Goal: Contribute content

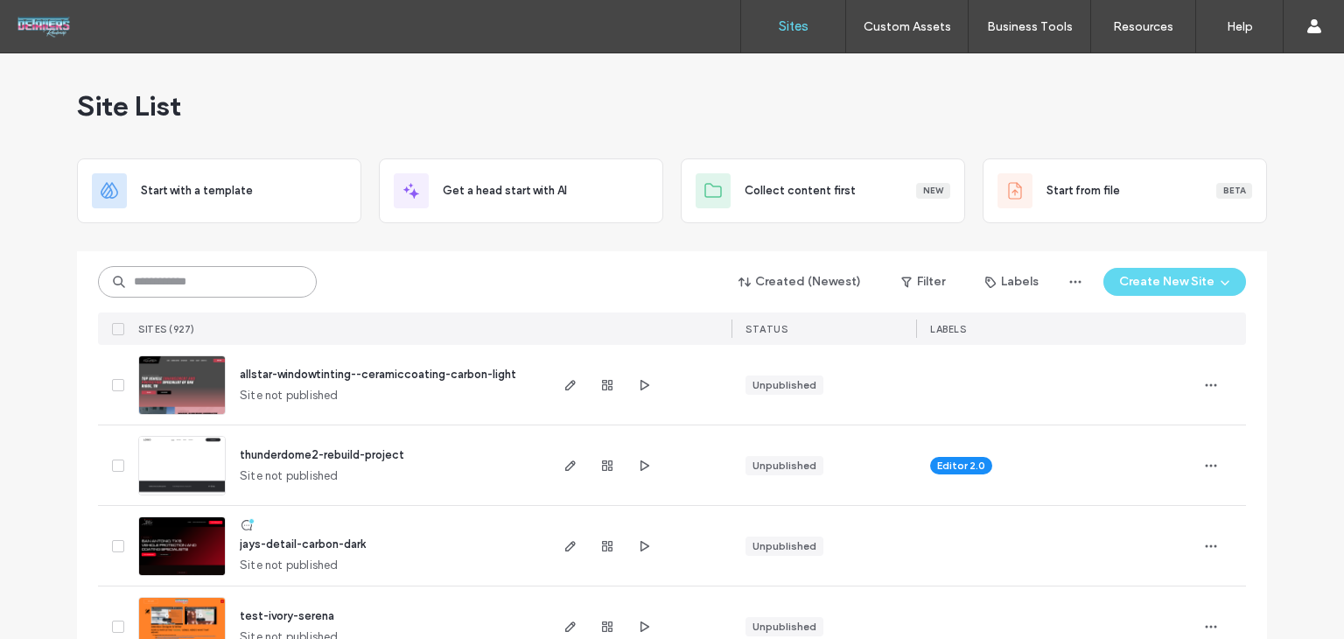
click at [222, 285] on input at bounding box center [207, 281] width 219 height 31
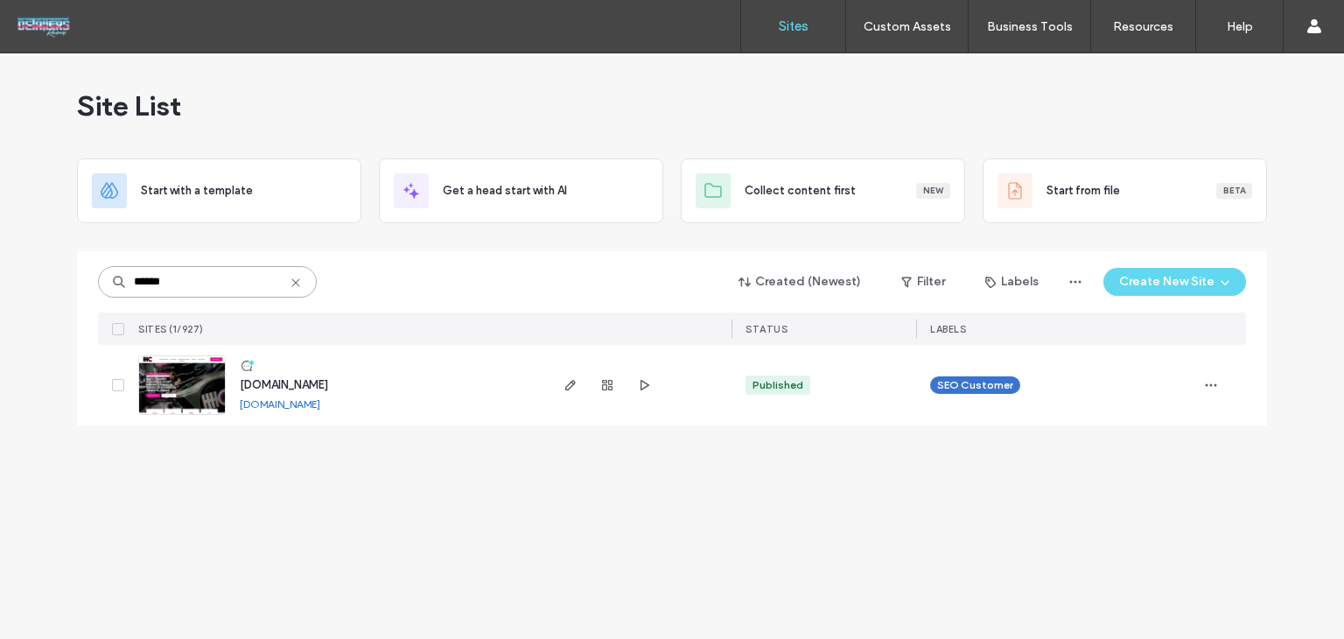
type input "******"
click at [301, 388] on span "[DOMAIN_NAME]" at bounding box center [284, 384] width 88 height 13
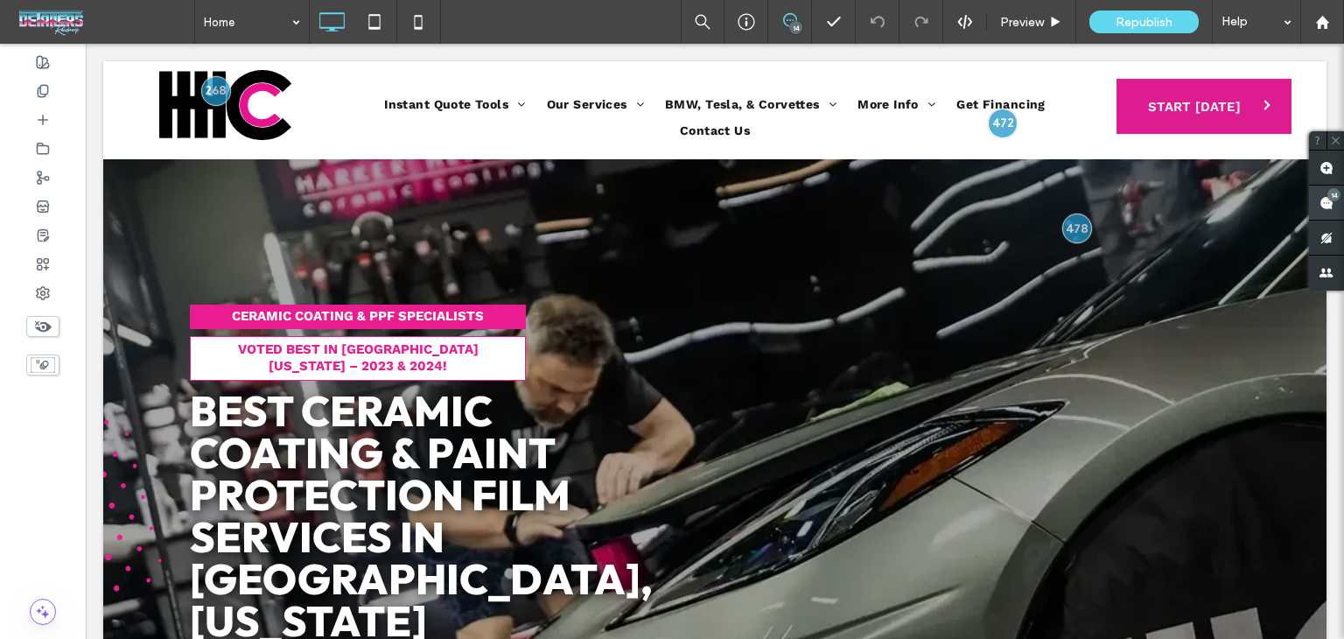
click at [1343, 207] on span at bounding box center [1326, 202] width 35 height 34
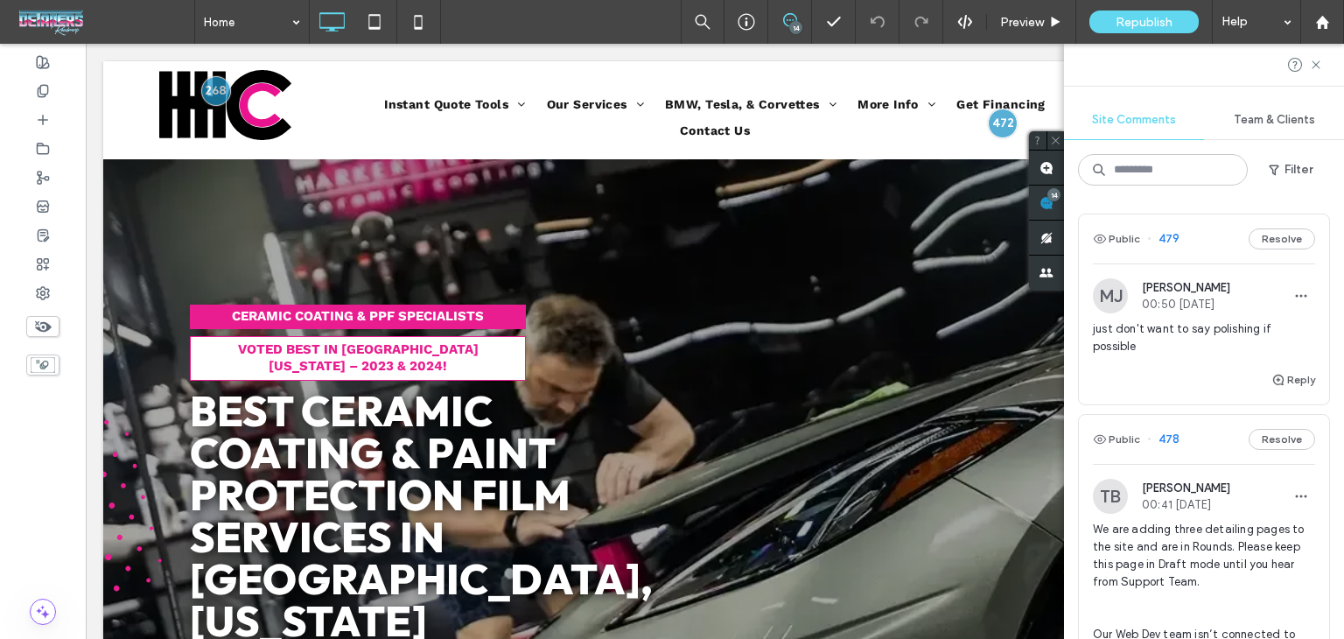
click at [1208, 226] on div "Public 479 Resolve" at bounding box center [1204, 238] width 250 height 49
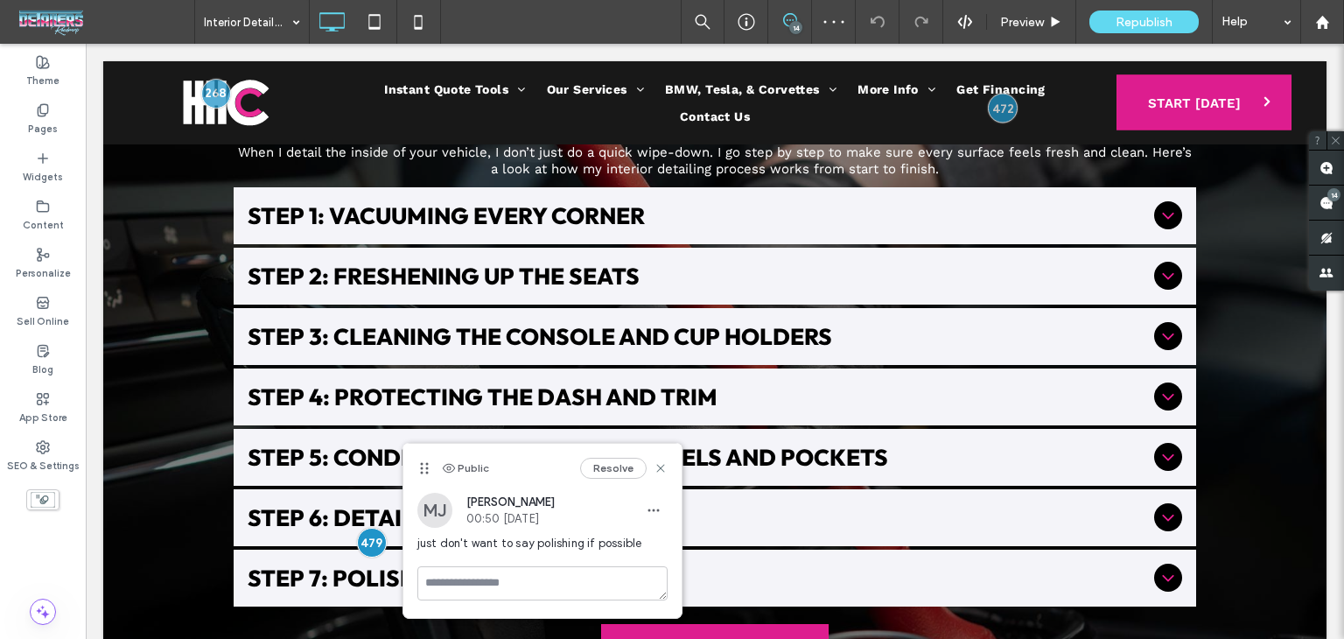
scroll to position [3268, 0]
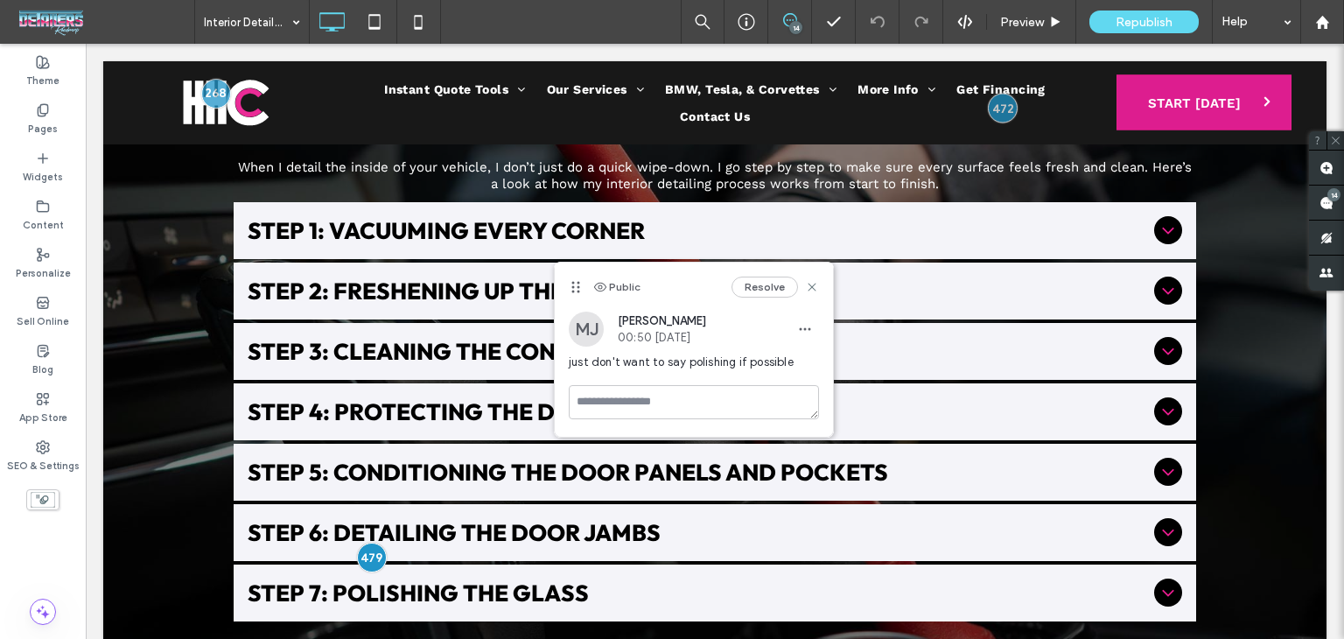
drag, startPoint x: 432, startPoint y: 473, endPoint x: 574, endPoint y: 290, distance: 231.3
click at [574, 290] on icon at bounding box center [576, 287] width 14 height 14
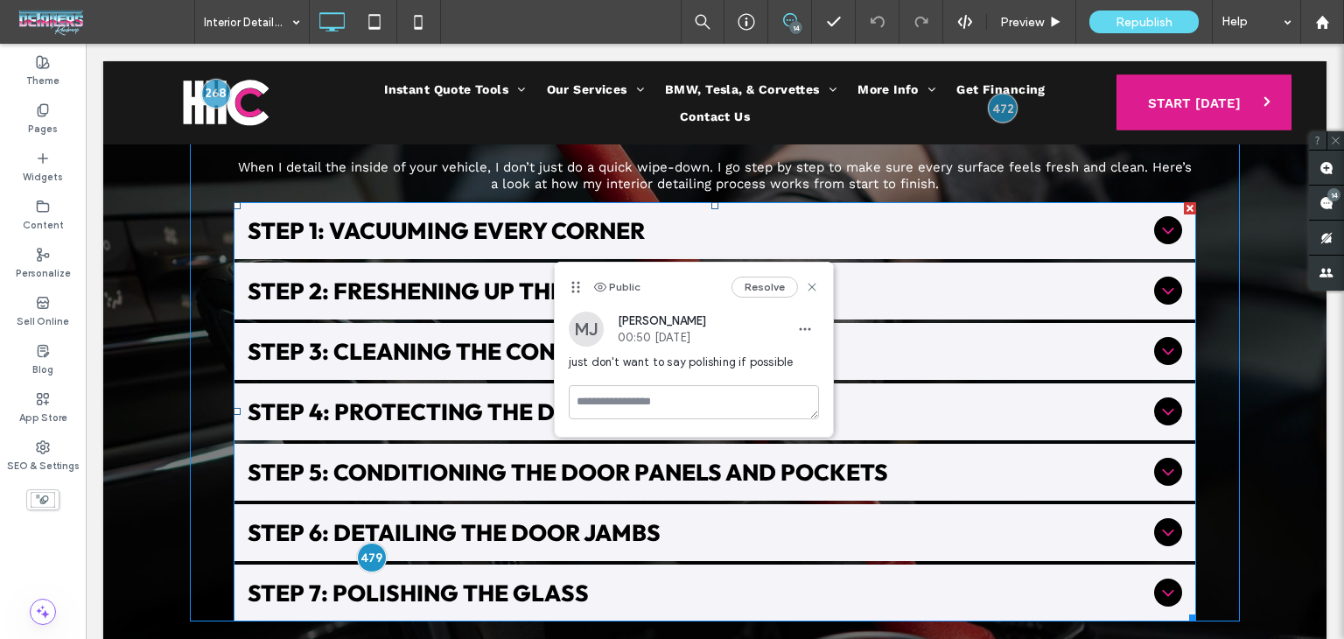
click at [437, 578] on span "Step 7: Polishing the Glass" at bounding box center [697, 592] width 899 height 29
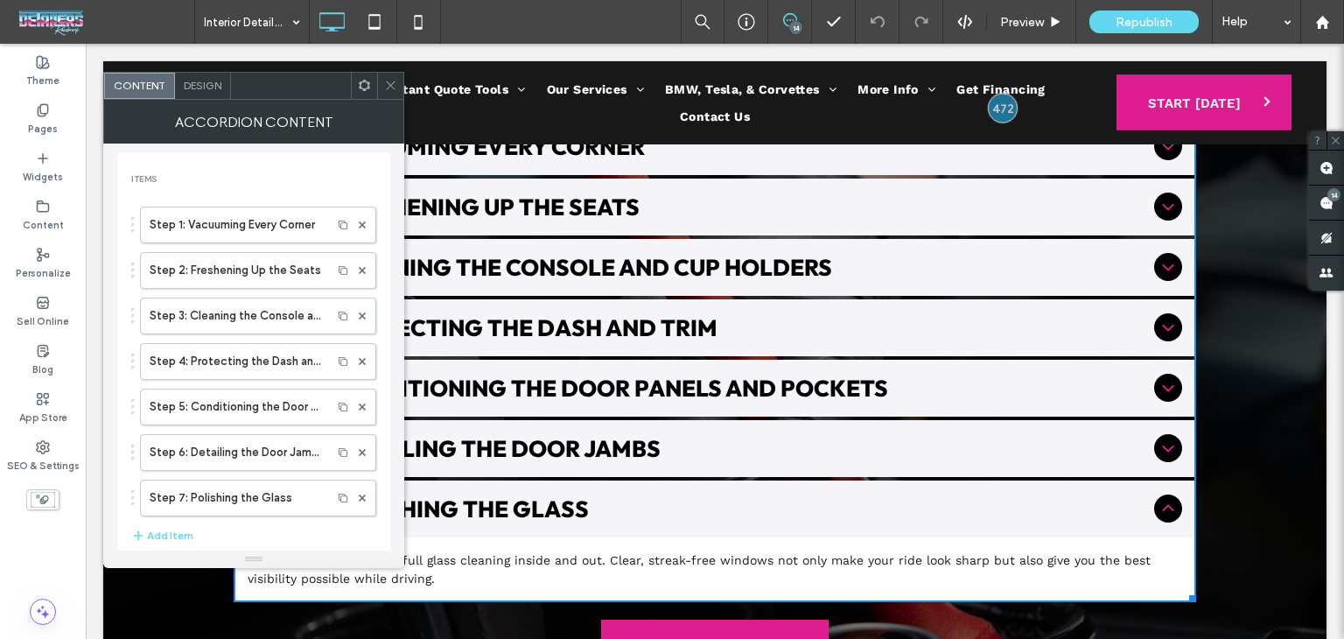
scroll to position [3531, 0]
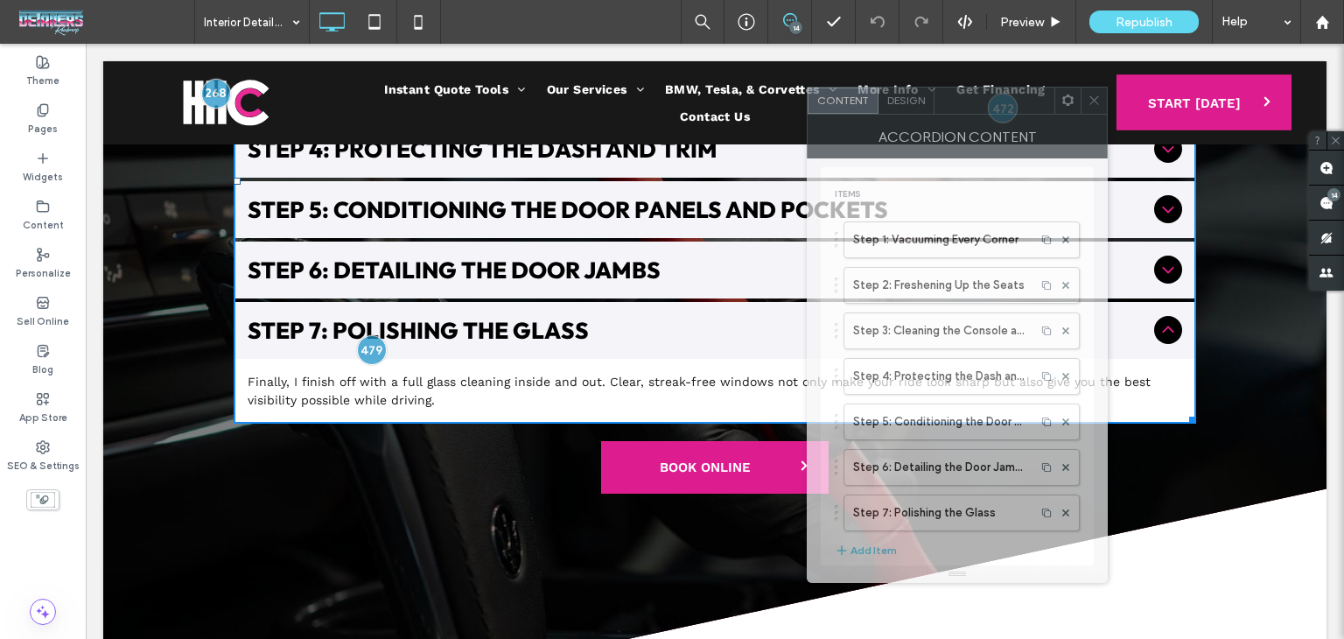
drag, startPoint x: 287, startPoint y: 98, endPoint x: 990, endPoint y: 113, distance: 703.5
click at [990, 113] on div "Content Design Accordion Content Items Step 1: Vacuuming Every Corner Step 2: F…" at bounding box center [957, 335] width 301 height 496
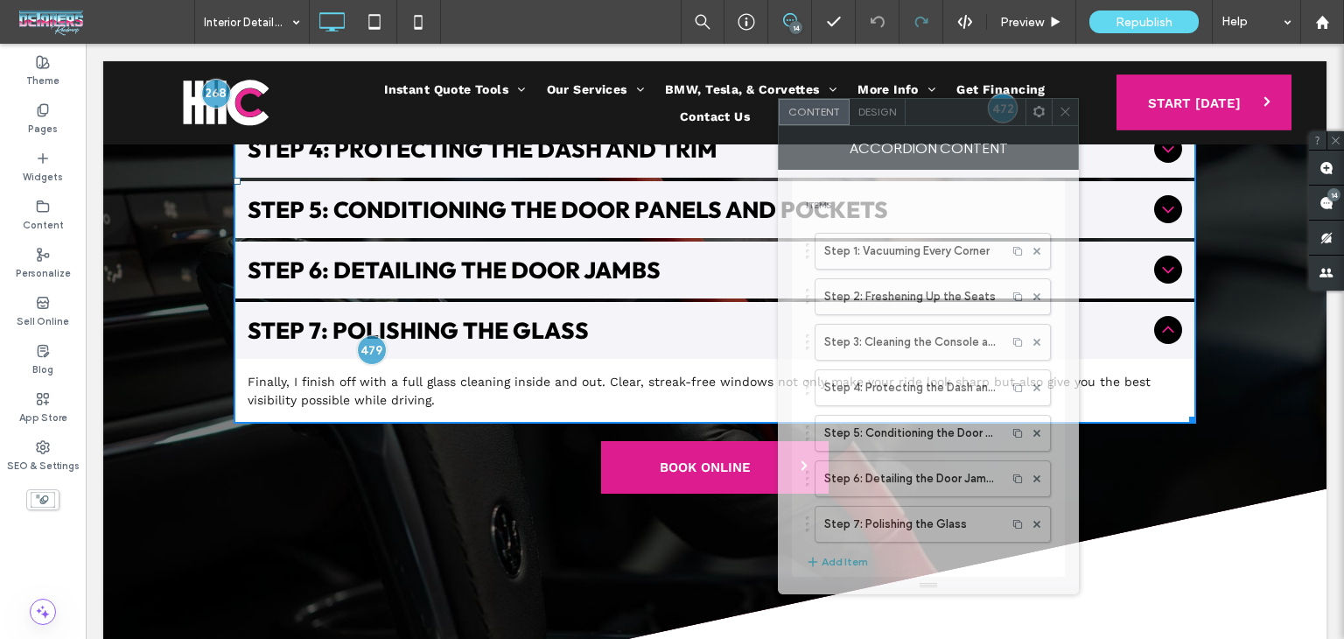
drag, startPoint x: 975, startPoint y: 99, endPoint x: 910, endPoint y: 32, distance: 92.8
click at [947, 102] on div at bounding box center [965, 112] width 120 height 26
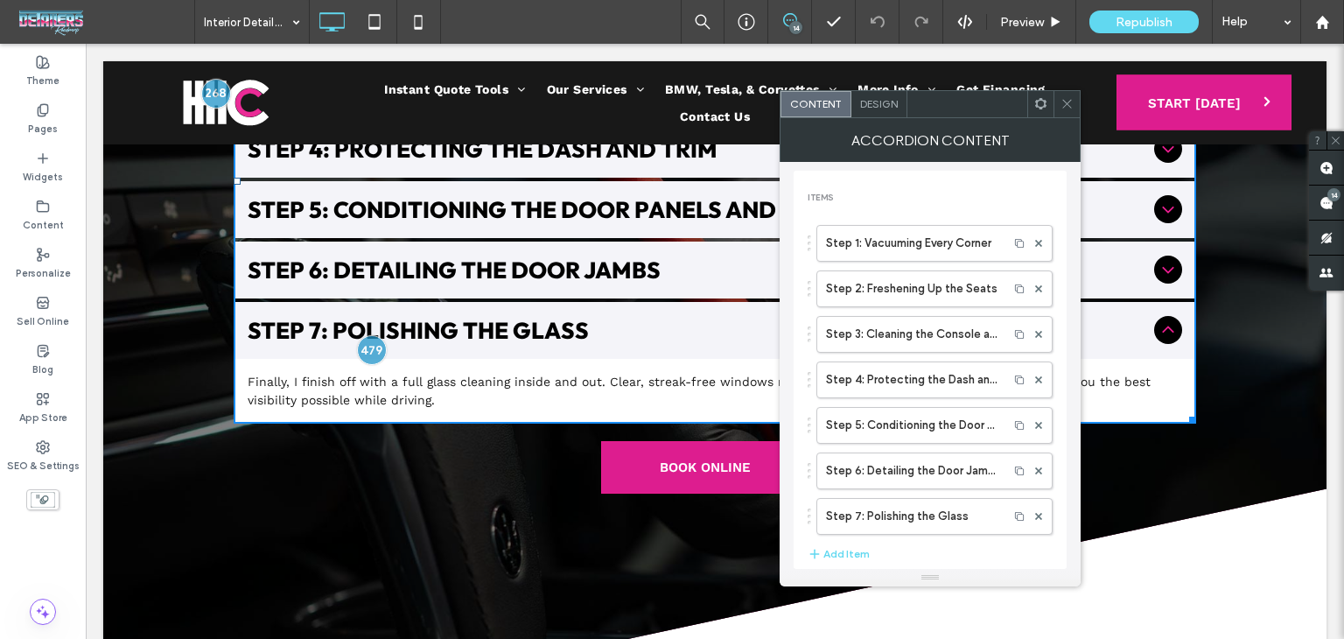
click at [1056, 113] on div at bounding box center [1066, 104] width 26 height 26
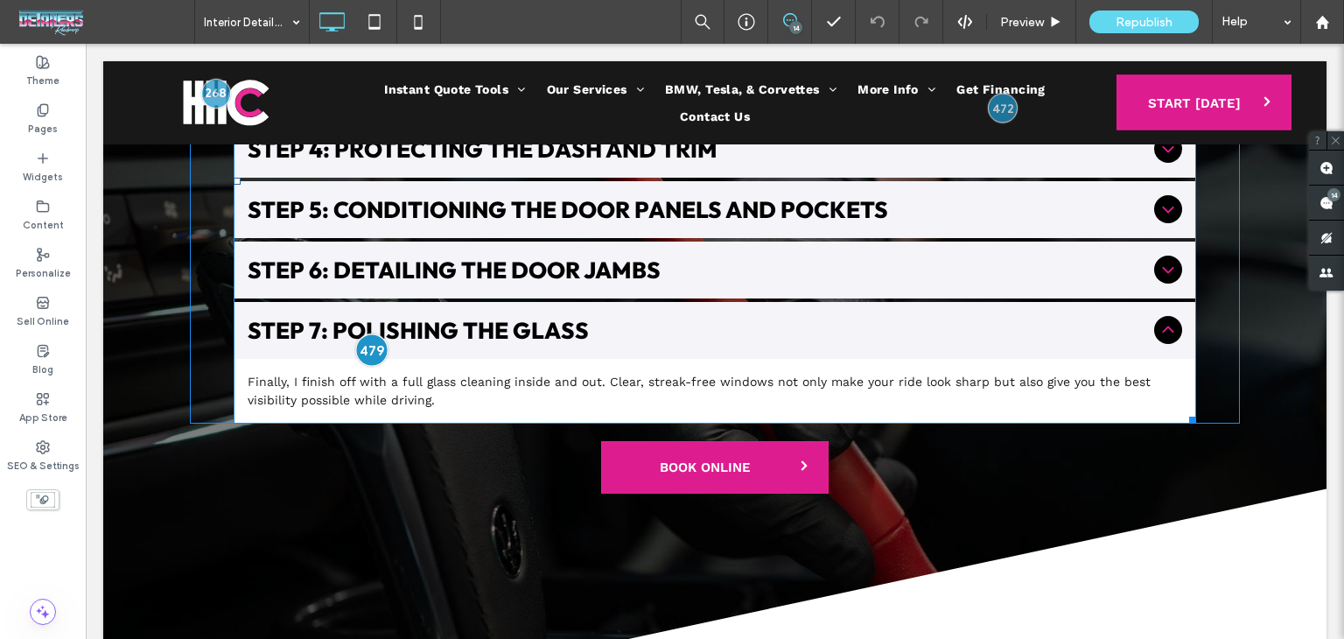
click at [367, 334] on div at bounding box center [371, 350] width 32 height 32
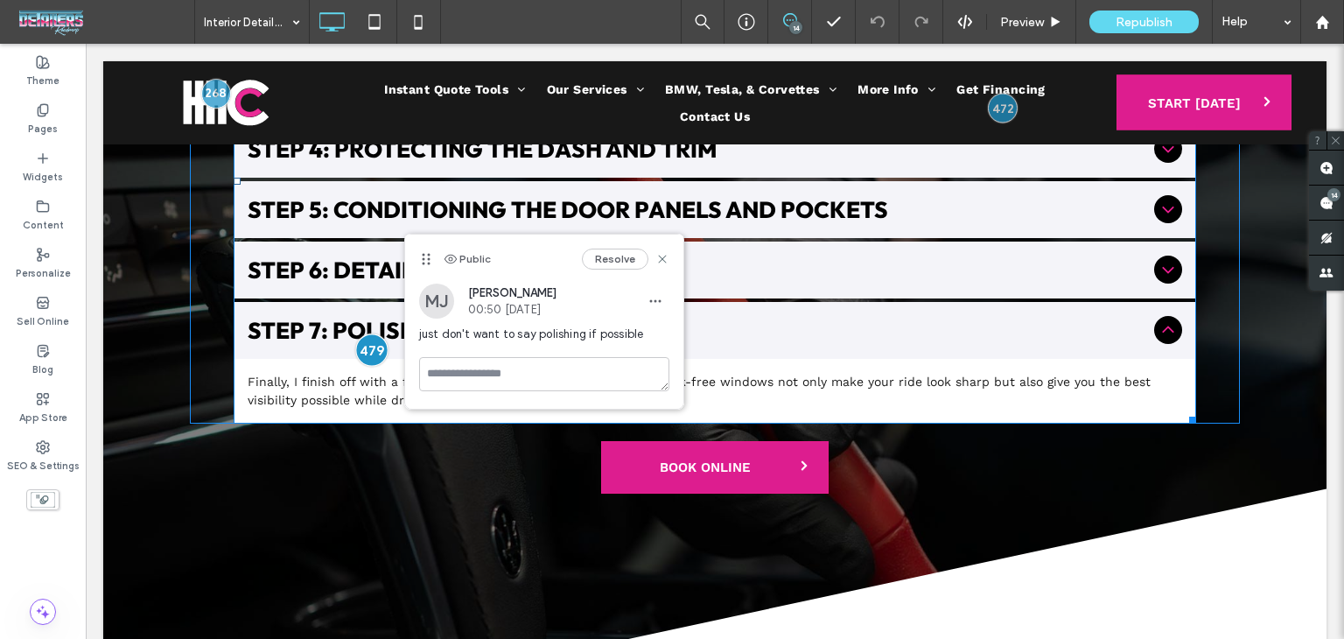
click at [367, 334] on div at bounding box center [371, 350] width 32 height 32
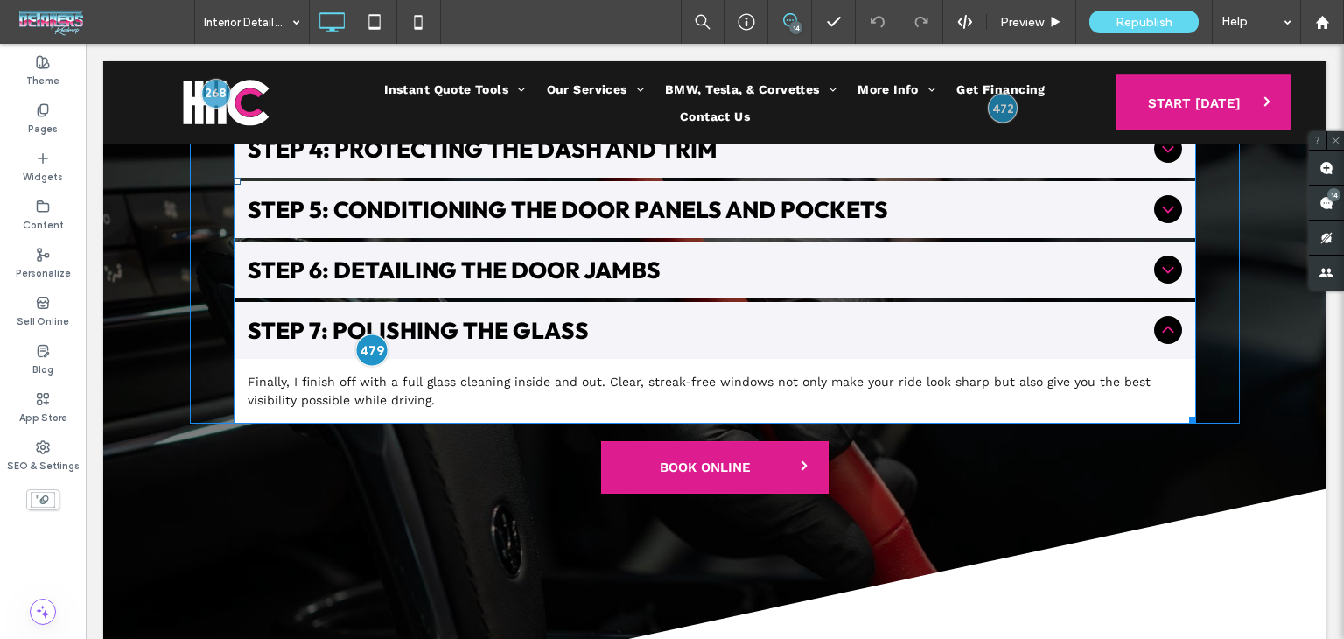
click at [367, 334] on div at bounding box center [371, 350] width 32 height 32
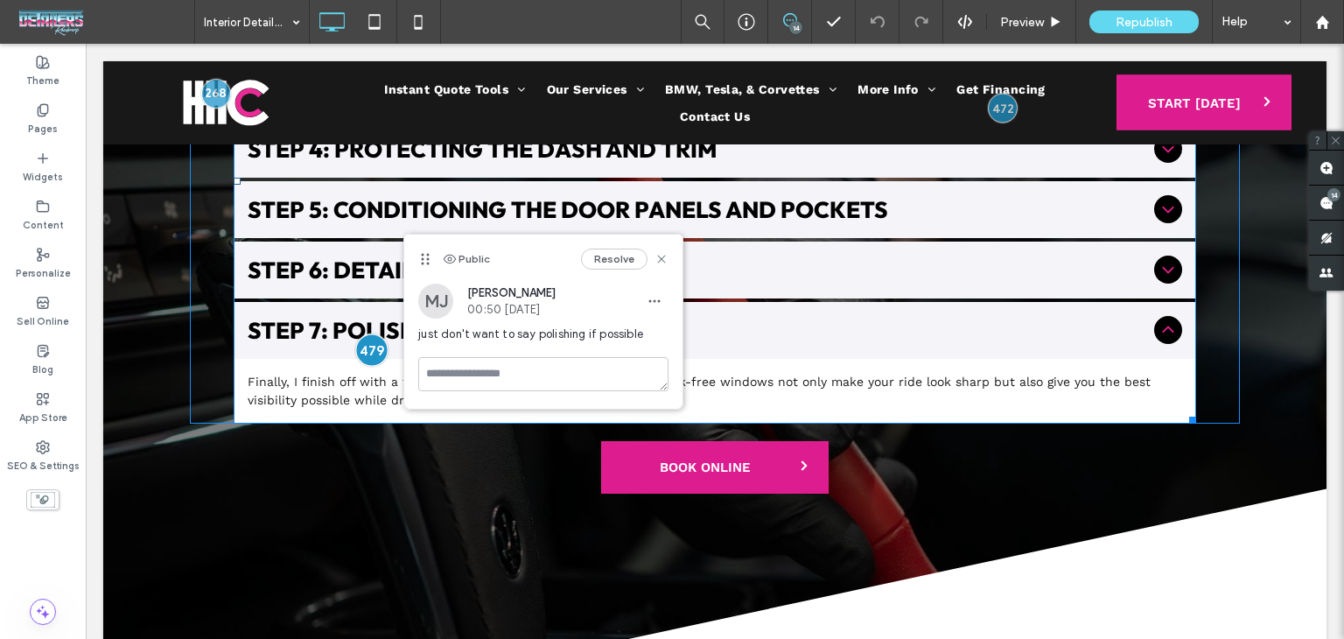
click at [367, 334] on div at bounding box center [371, 350] width 32 height 32
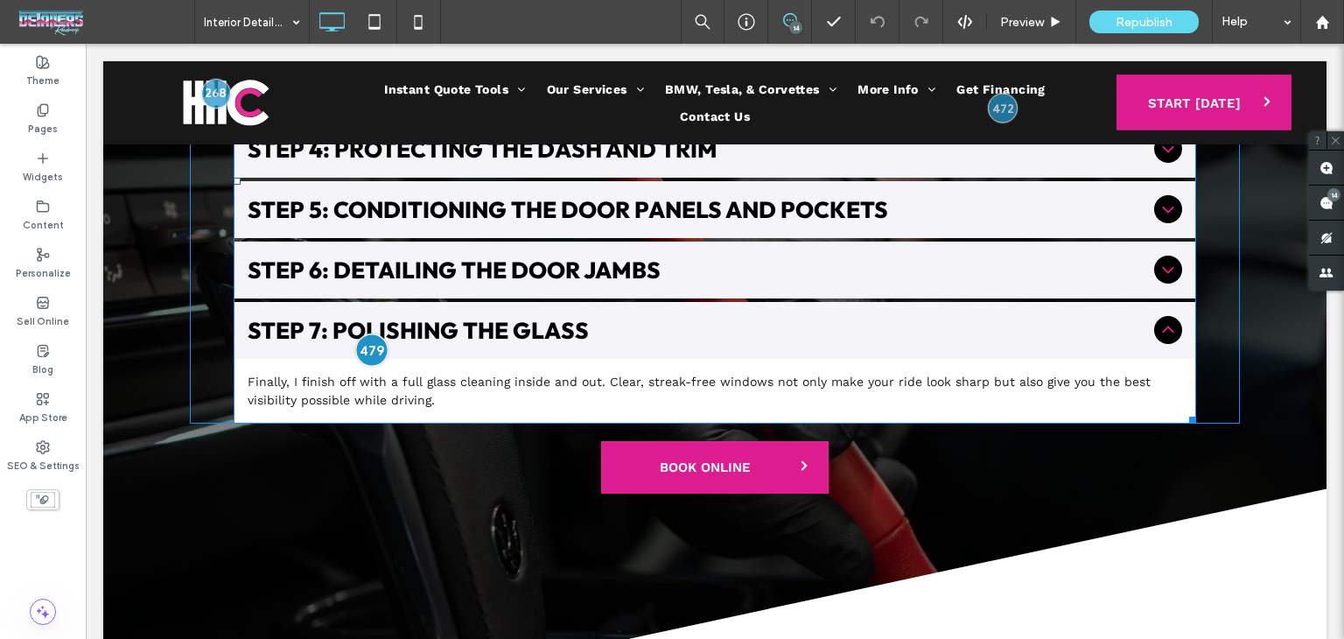
click at [367, 334] on div at bounding box center [371, 350] width 32 height 32
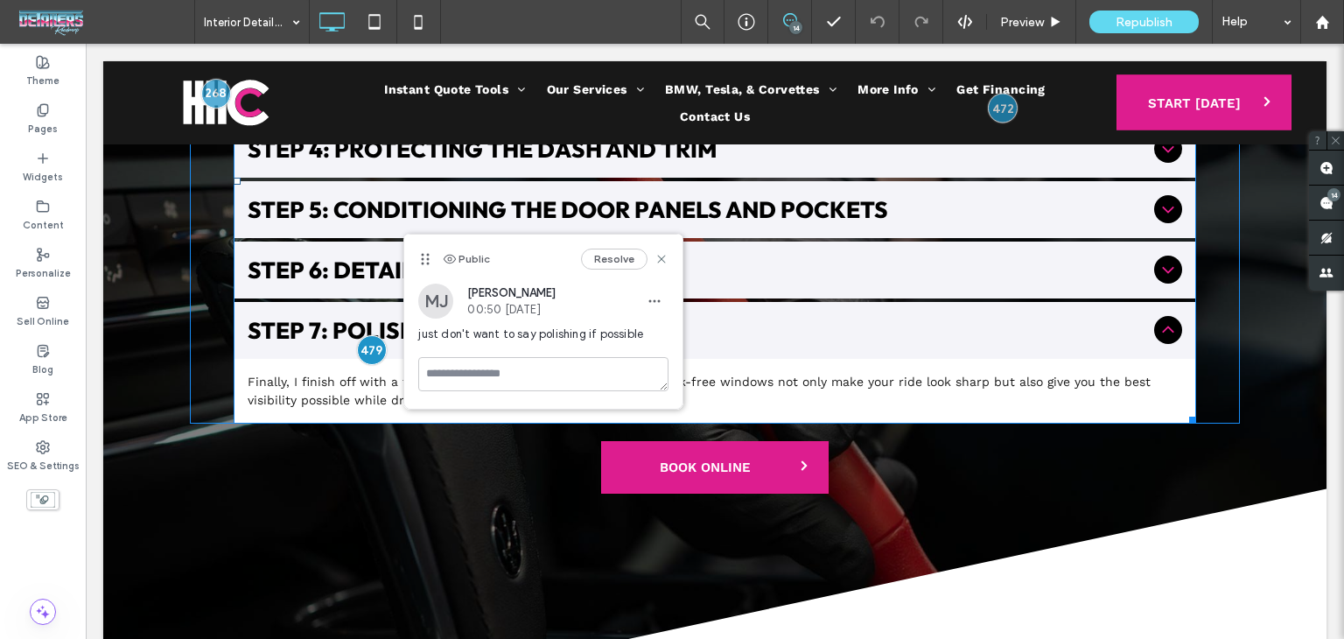
click at [311, 316] on span "Step 7: Polishing the Glass" at bounding box center [697, 330] width 899 height 29
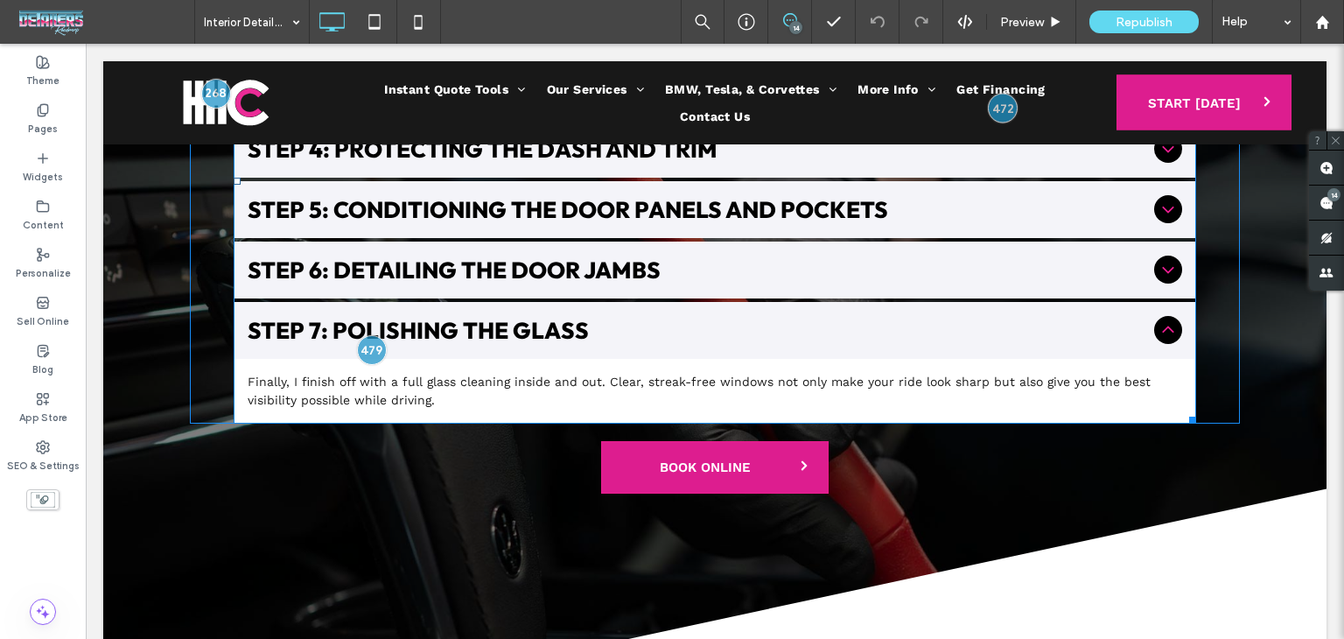
click at [311, 316] on span "Step 7: Polishing the Glass" at bounding box center [697, 330] width 899 height 29
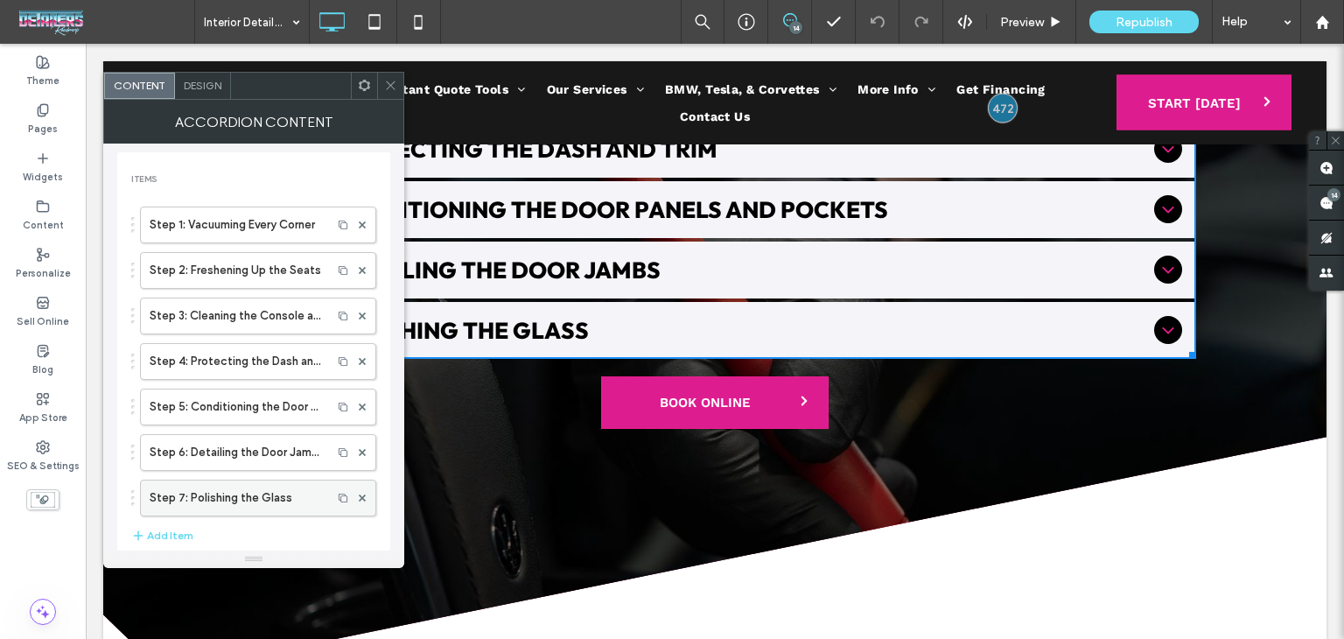
click at [224, 500] on label "Step 7: Polishing the Glass" at bounding box center [236, 497] width 173 height 35
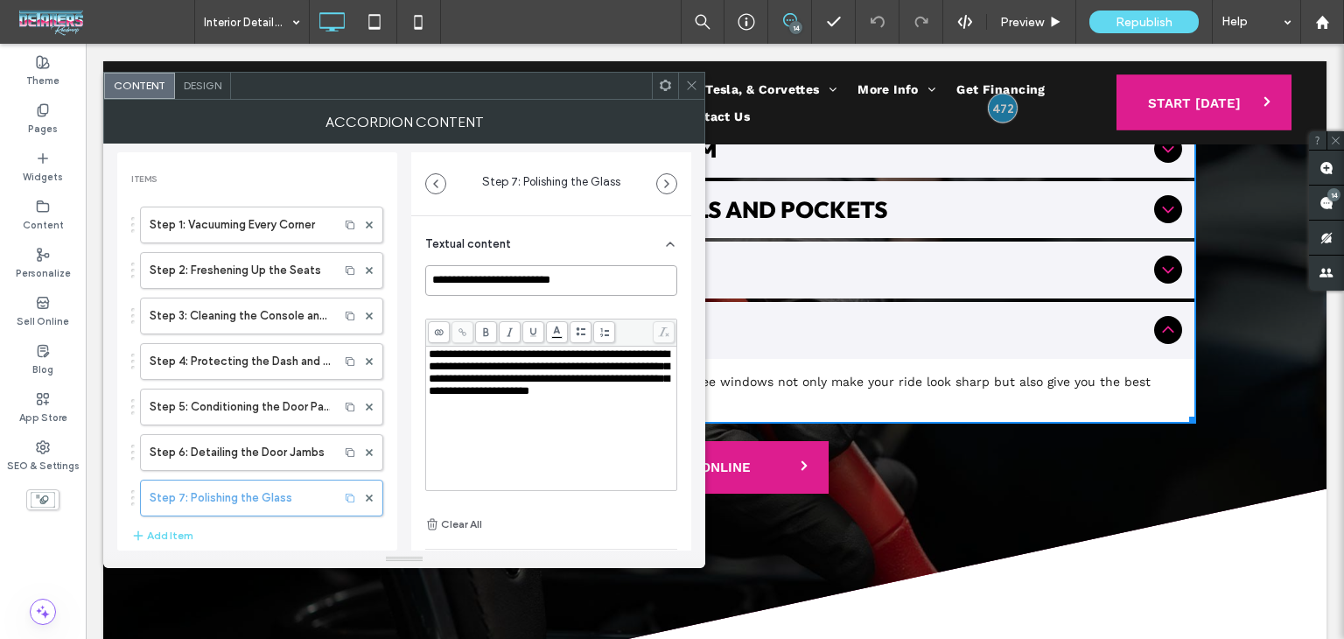
drag, startPoint x: 514, startPoint y: 281, endPoint x: 497, endPoint y: 281, distance: 17.5
click at [497, 281] on input "**********" at bounding box center [551, 280] width 252 height 31
drag, startPoint x: 517, startPoint y: 282, endPoint x: 472, endPoint y: 277, distance: 45.7
click at [472, 277] on input "**********" at bounding box center [551, 280] width 252 height 31
type input "**********"
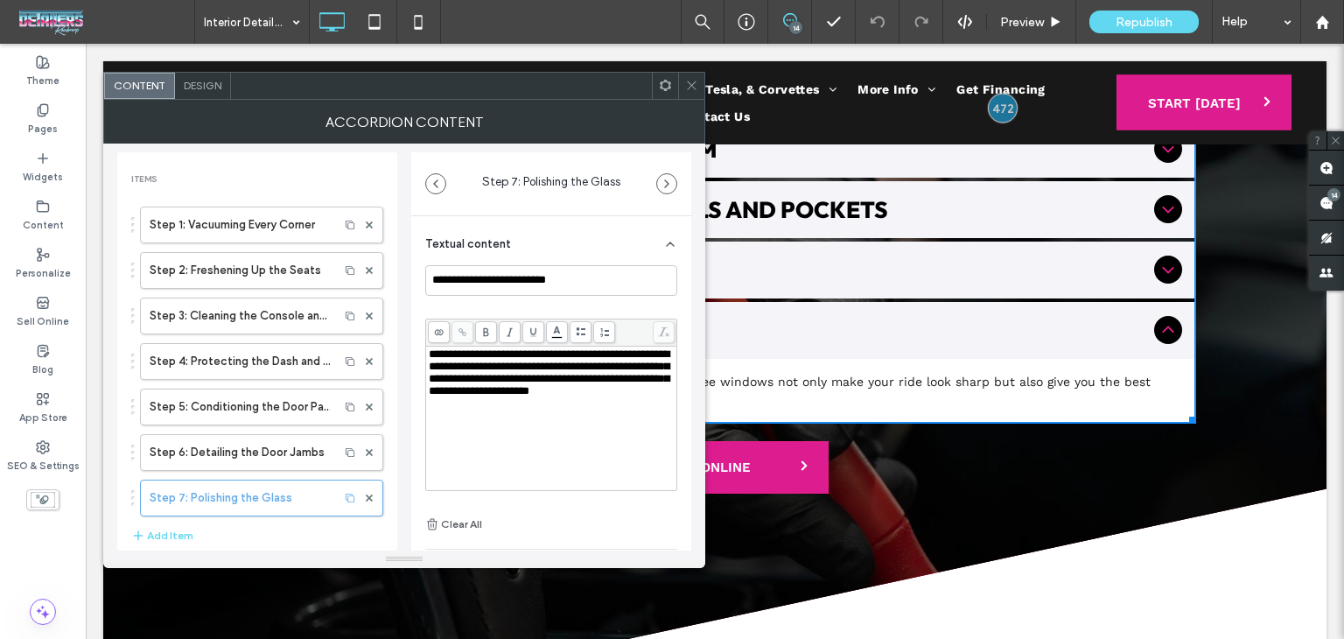
click at [681, 85] on div at bounding box center [691, 86] width 26 height 26
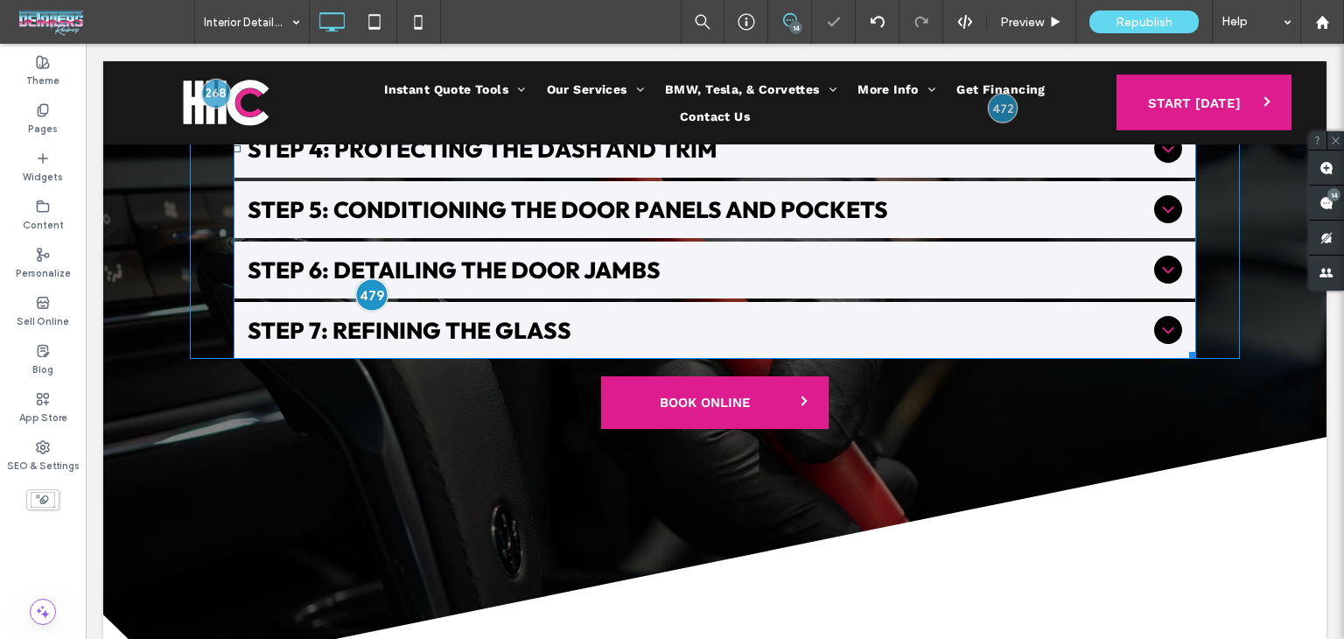
click at [374, 279] on div at bounding box center [371, 295] width 32 height 32
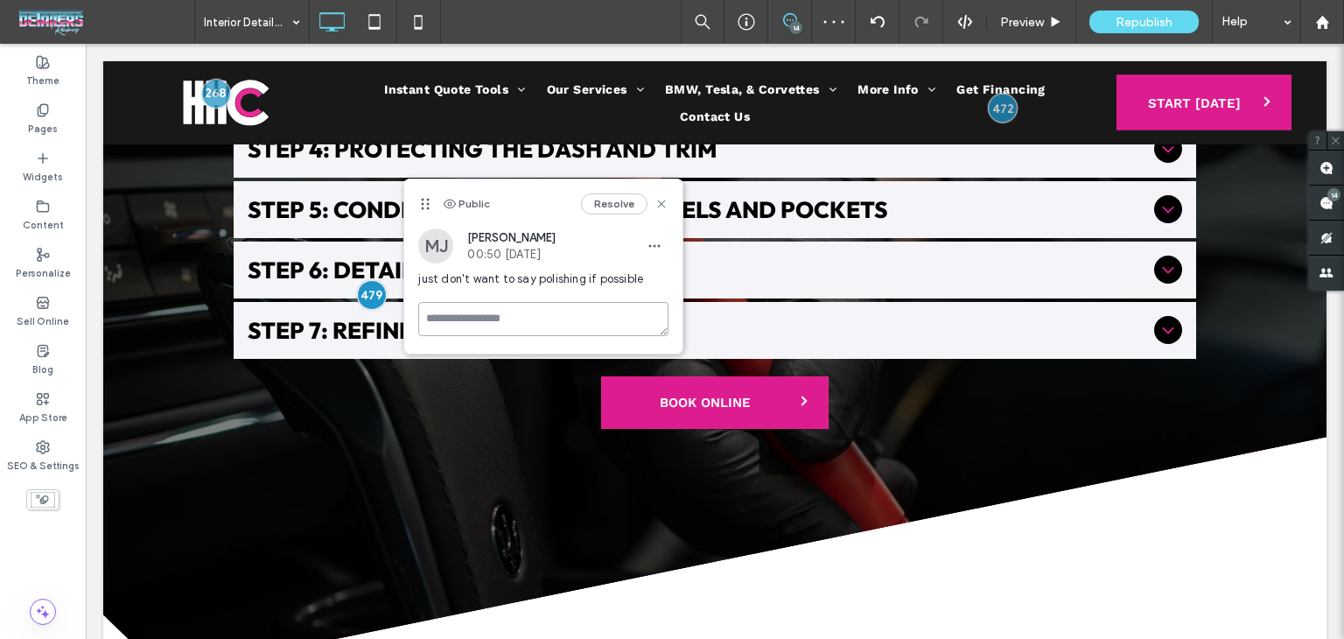
click at [528, 319] on textarea at bounding box center [543, 319] width 250 height 34
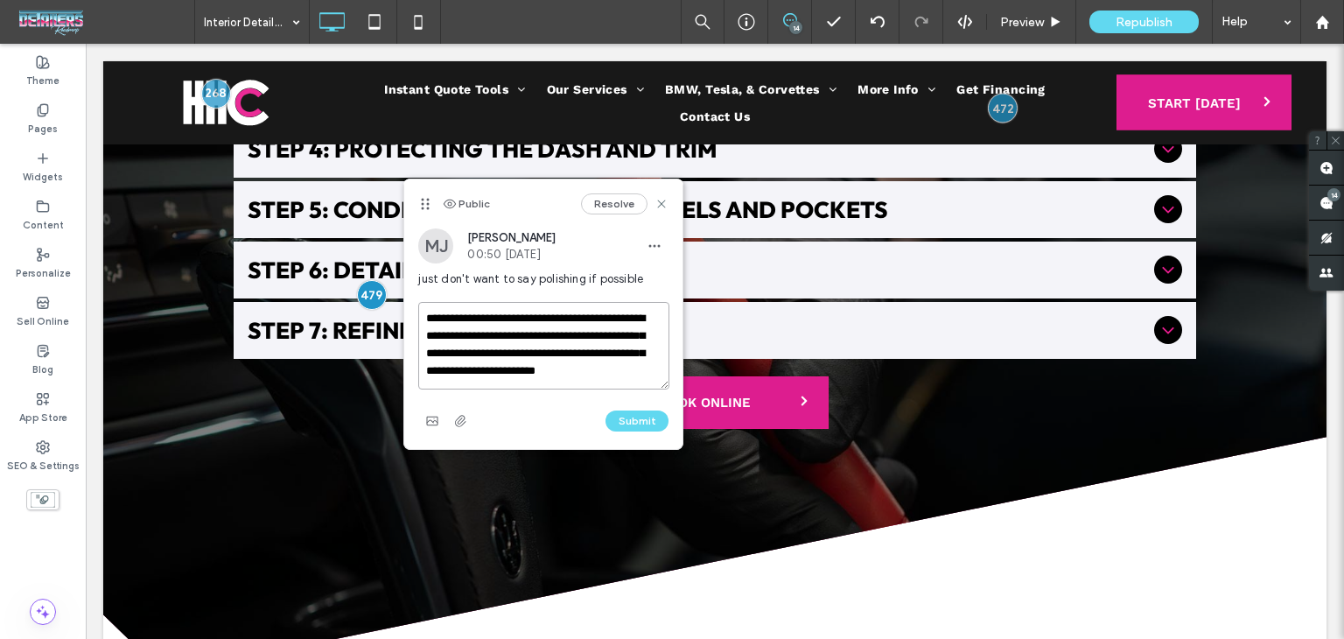
scroll to position [7, 0]
type textarea "**********"
click at [612, 417] on button "Submit" at bounding box center [636, 420] width 63 height 21
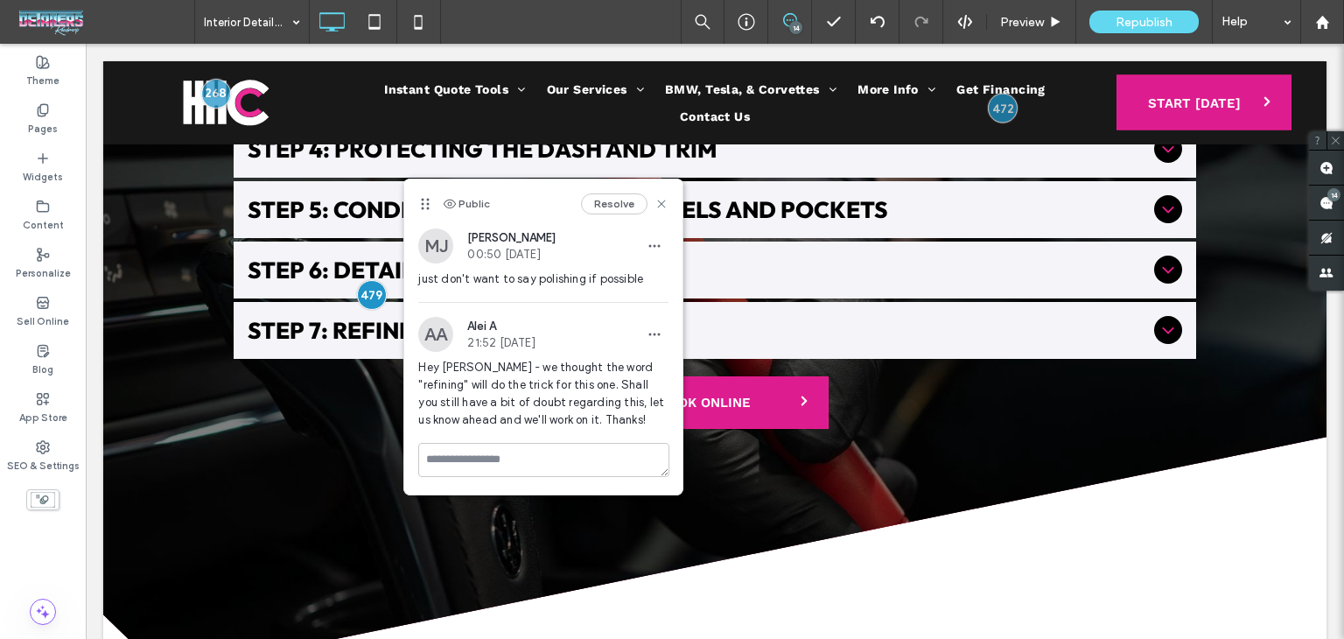
scroll to position [0, 0]
click at [661, 205] on icon at bounding box center [661, 204] width 14 height 14
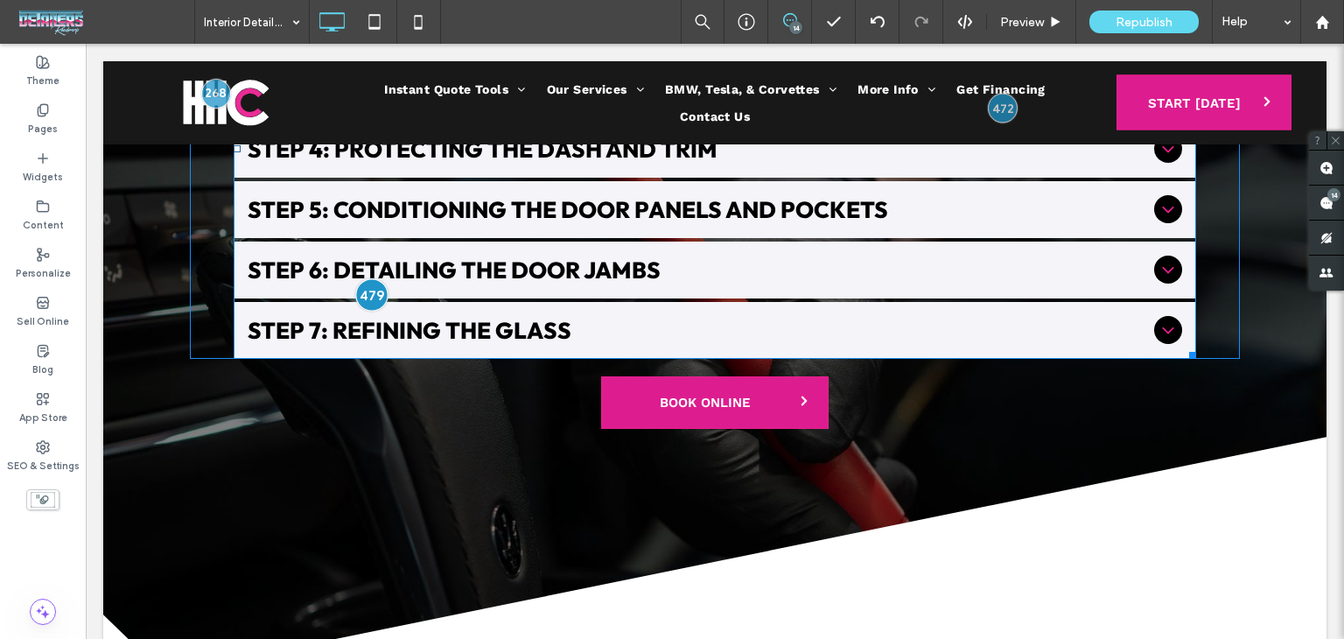
click at [363, 279] on div at bounding box center [371, 295] width 32 height 32
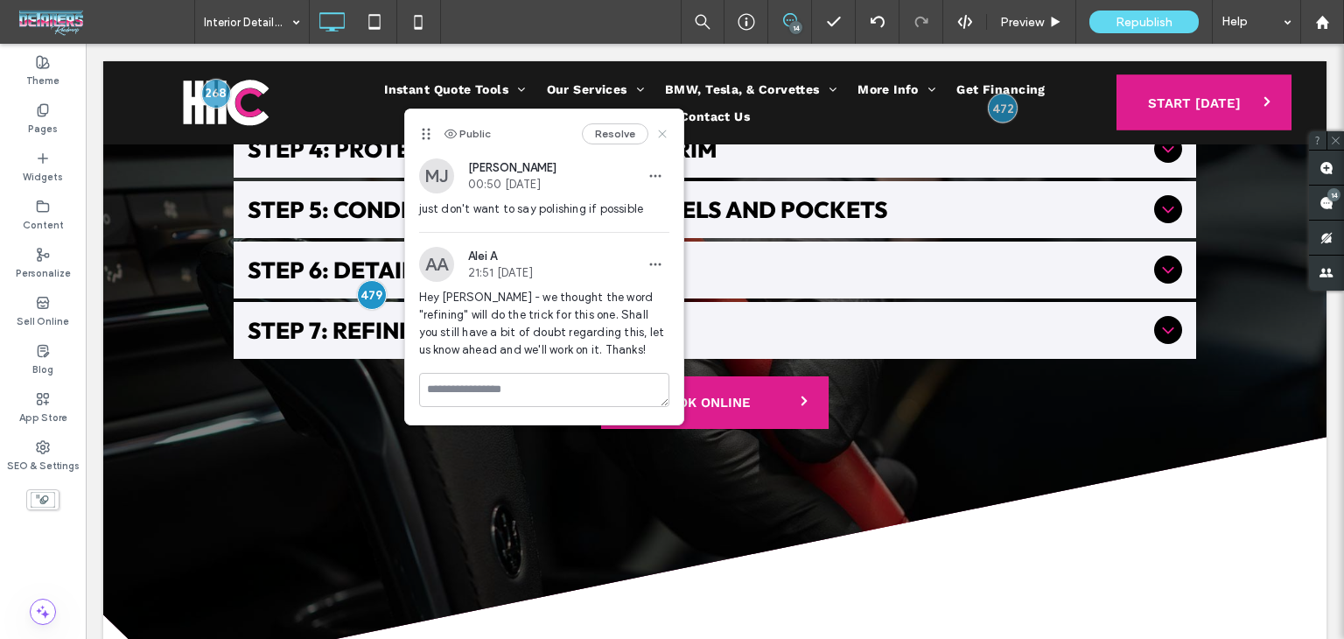
click at [665, 127] on icon at bounding box center [662, 134] width 14 height 14
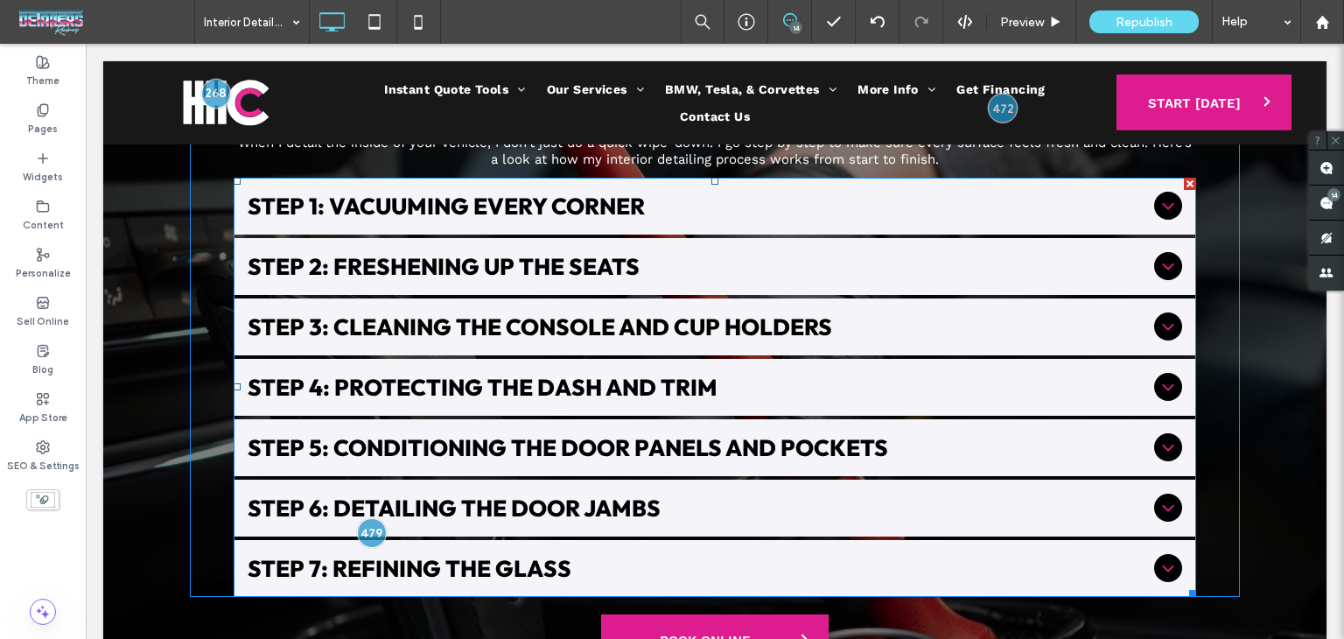
scroll to position [3289, 0]
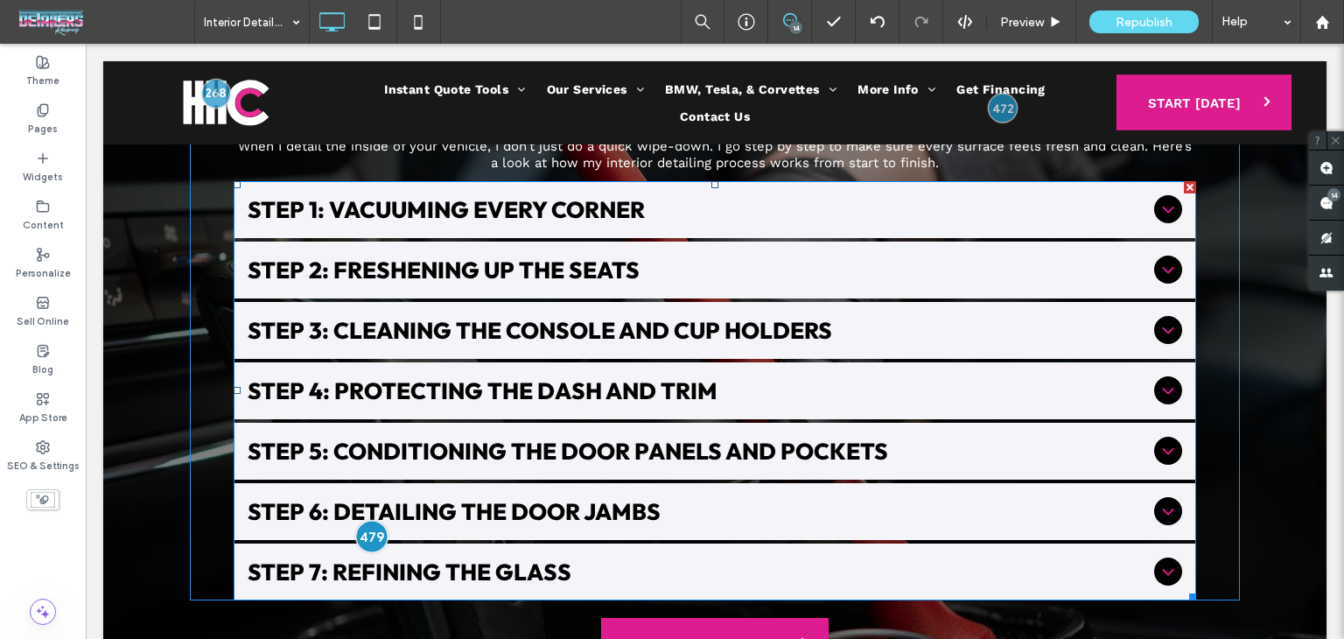
click at [363, 521] on div at bounding box center [371, 537] width 32 height 32
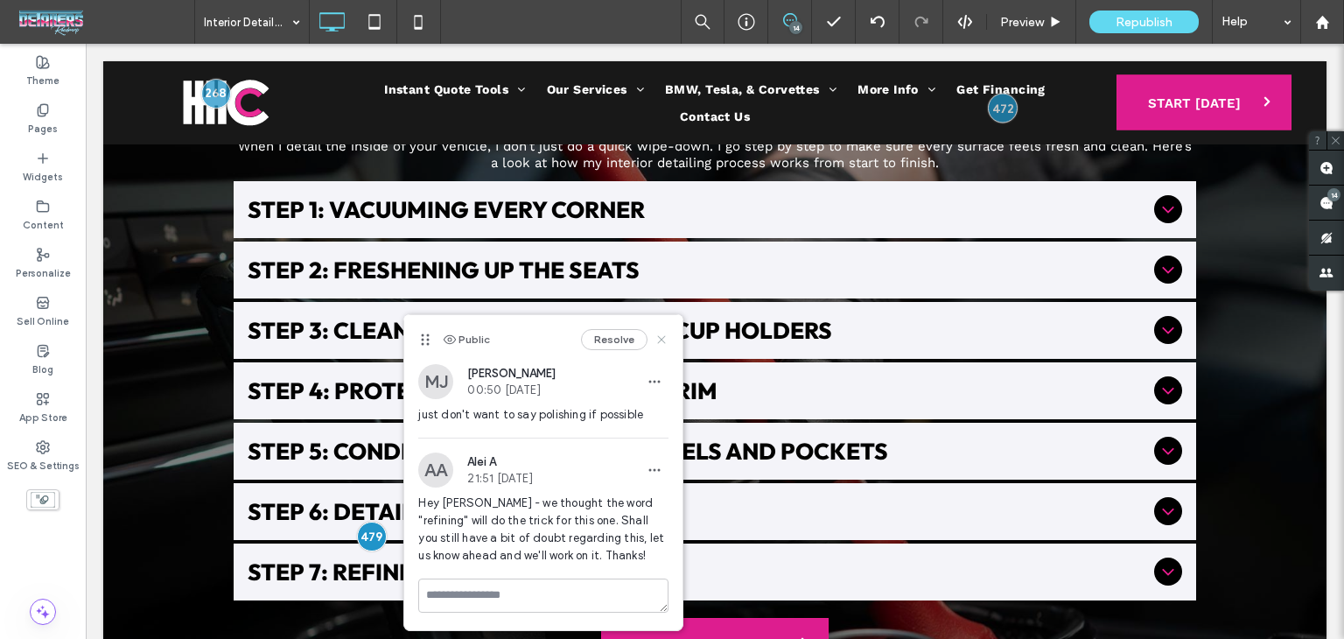
click at [665, 343] on use at bounding box center [662, 340] width 8 height 8
